Goal: Task Accomplishment & Management: Manage account settings

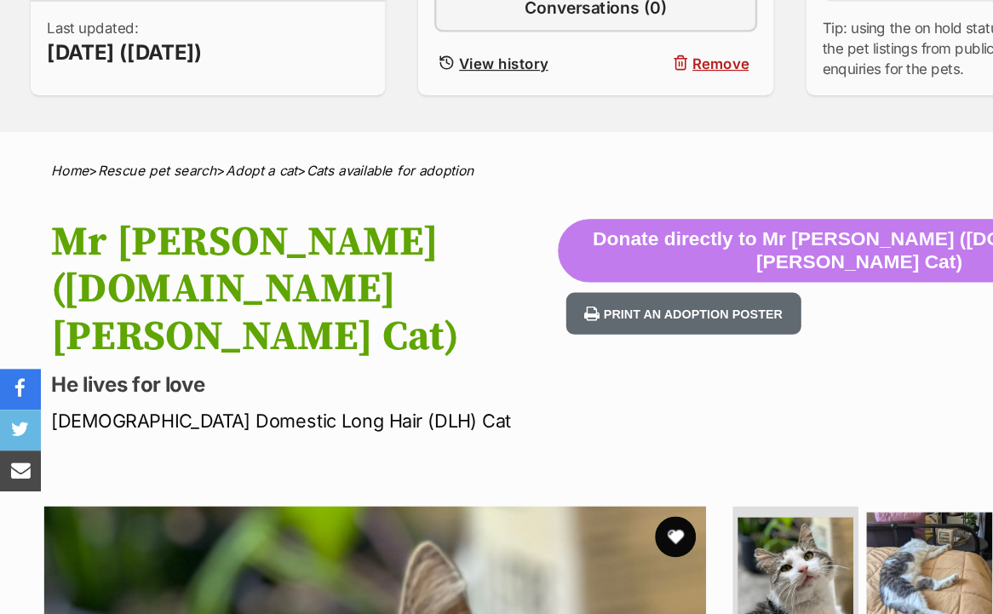
scroll to position [325, 0]
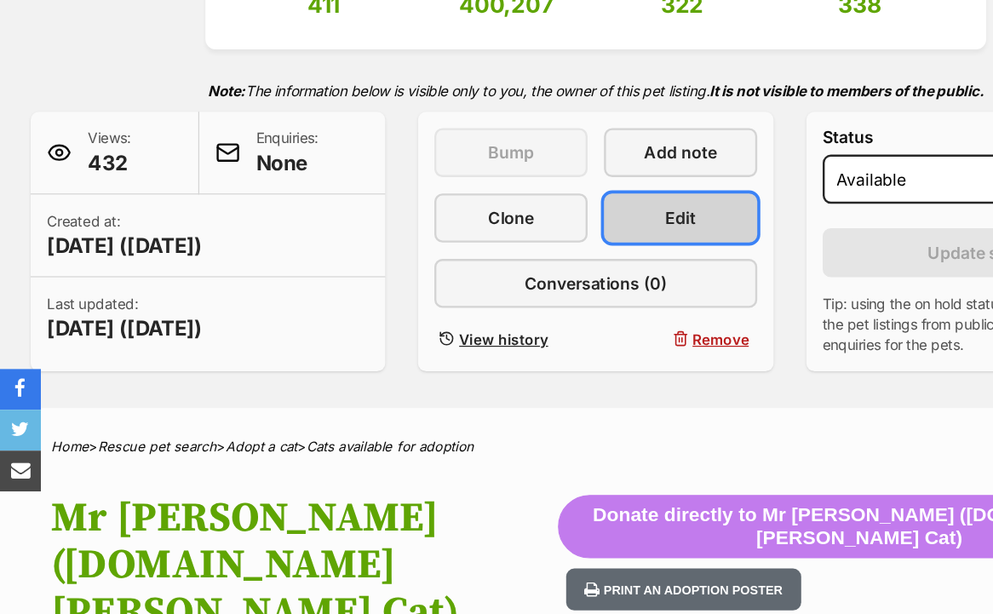
click at [587, 185] on link "Edit" at bounding box center [567, 181] width 128 height 41
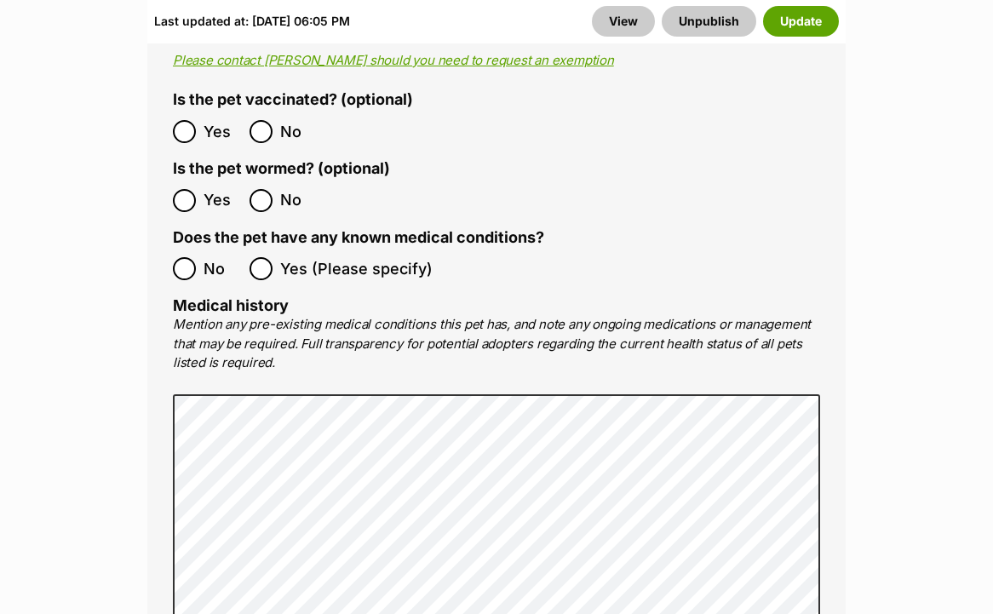
scroll to position [3934, 0]
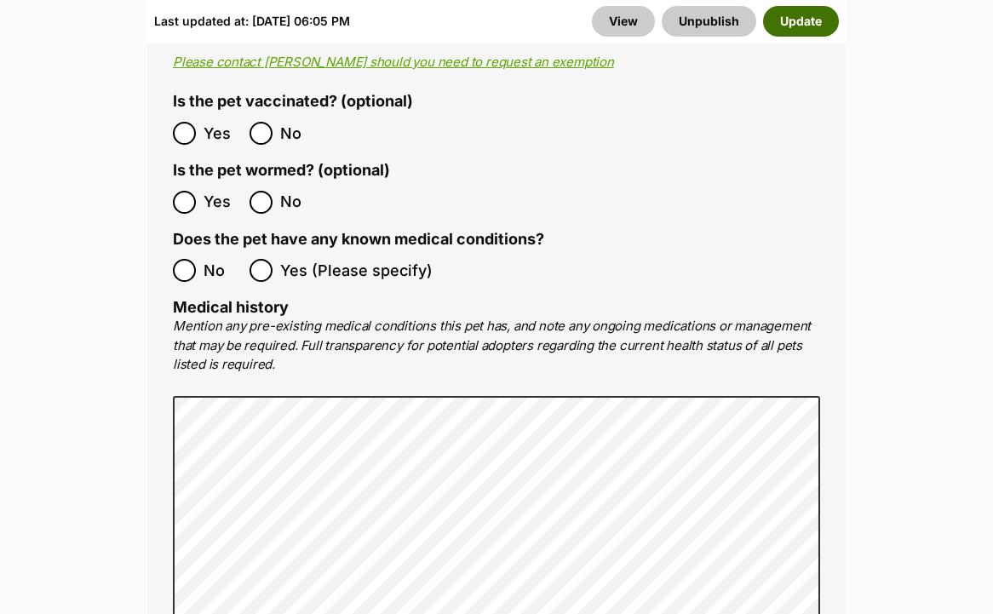
click at [807, 18] on button "Update" at bounding box center [801, 21] width 76 height 31
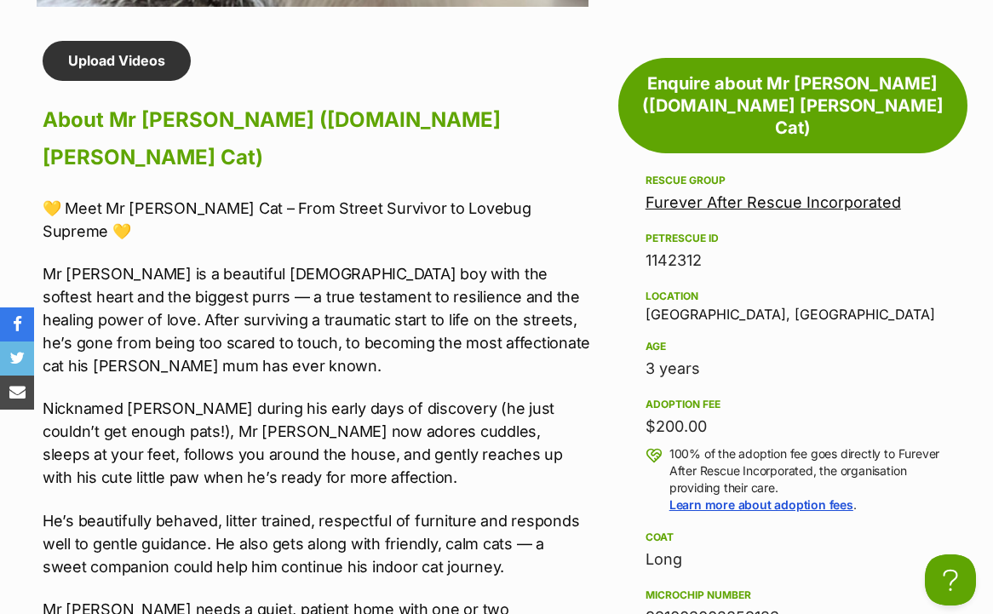
scroll to position [1523, 0]
